Goal: Find specific page/section: Find specific page/section

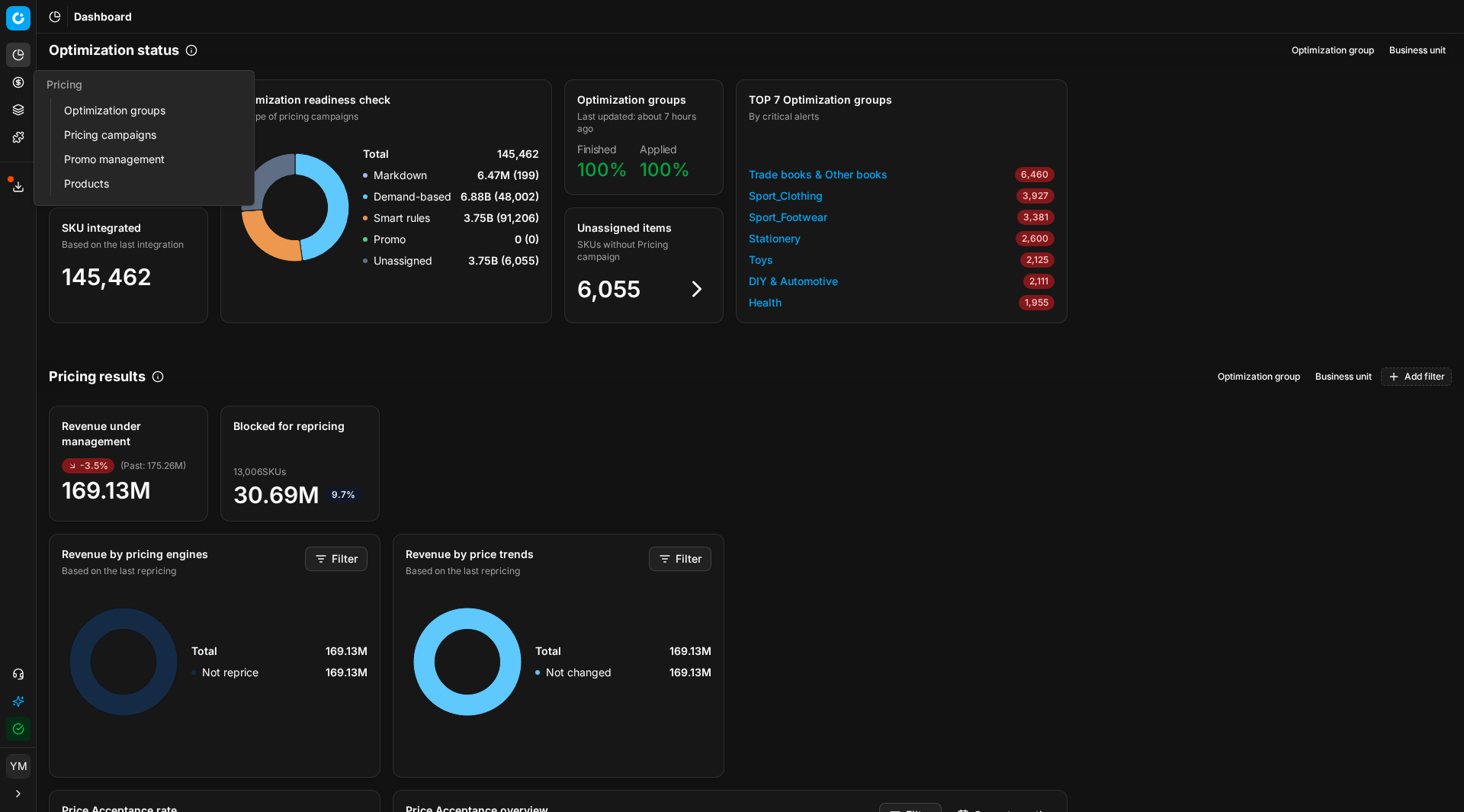
click at [81, 112] on link "Optimization groups" at bounding box center [146, 111] width 177 height 21
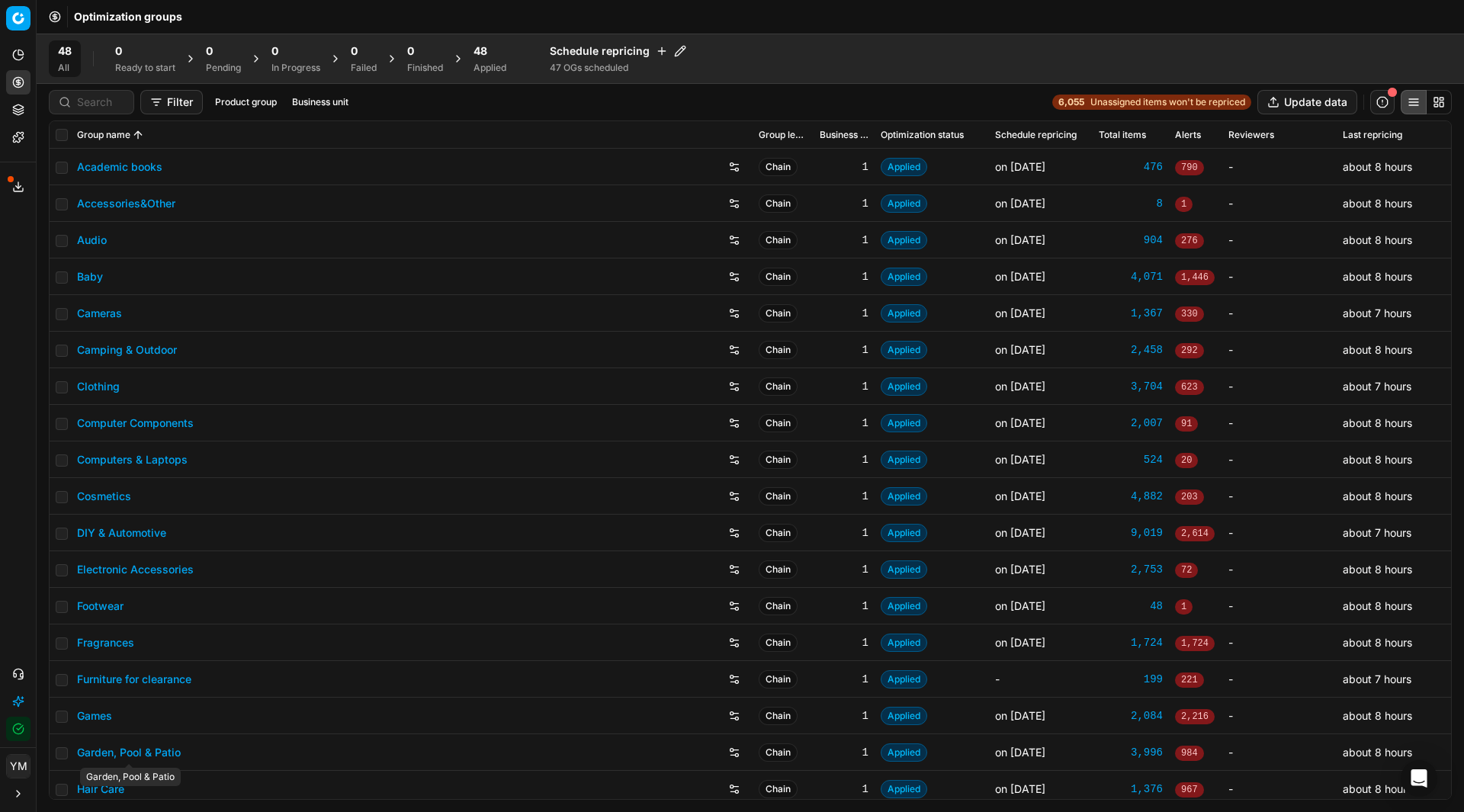
click at [155, 753] on link "Garden, Pool & Patio" at bounding box center [129, 752] width 104 height 15
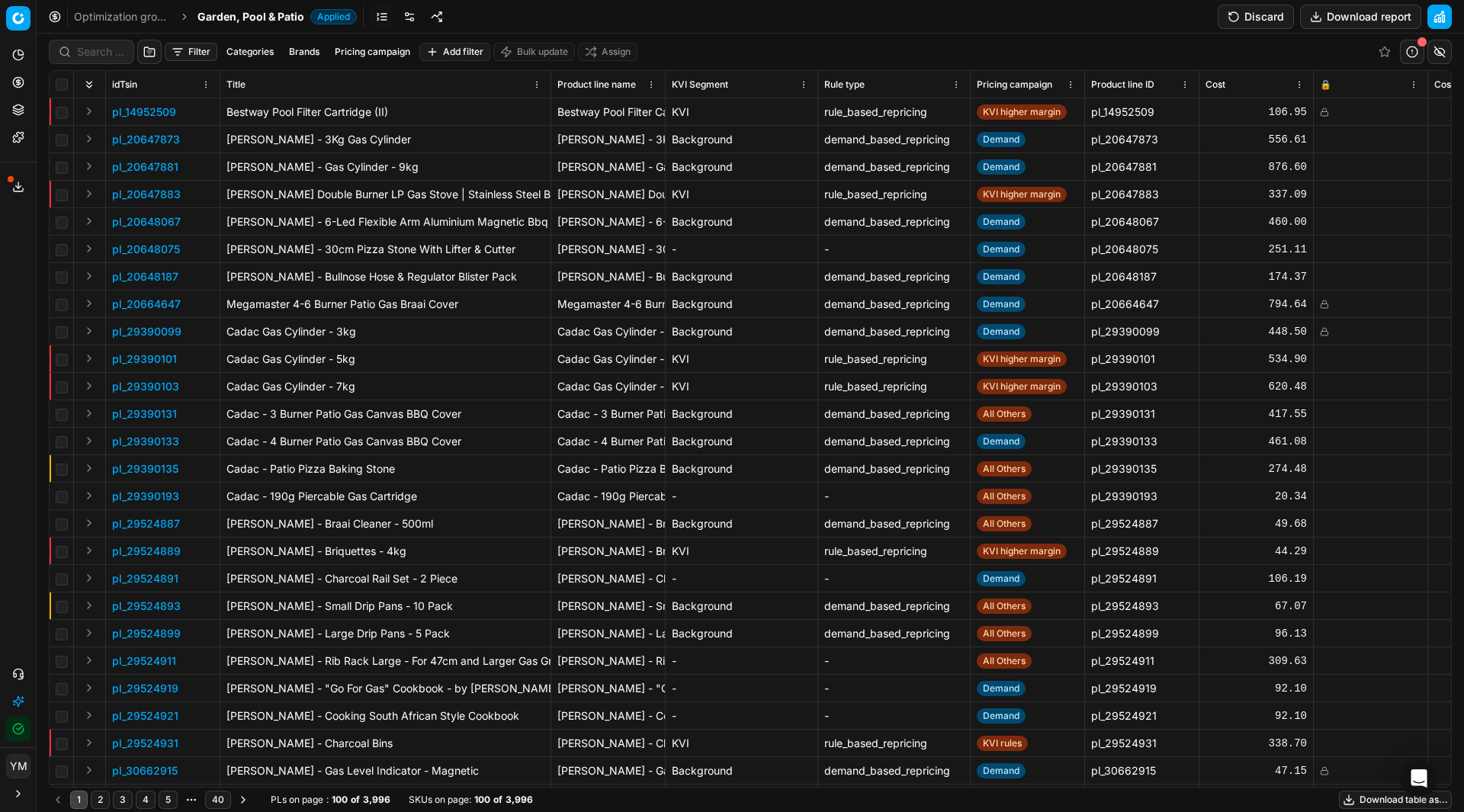
click at [140, 21] on link "Optimization groups" at bounding box center [122, 16] width 98 height 15
